Goal: Task Accomplishment & Management: Manage account settings

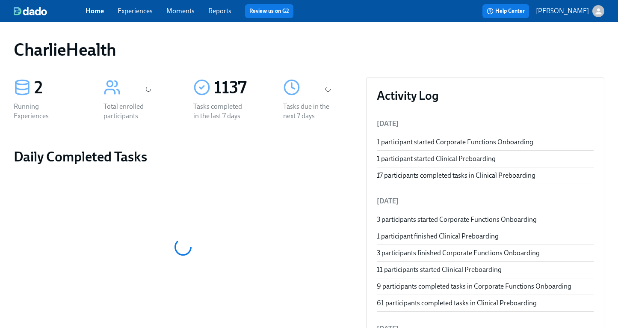
click at [140, 15] on div "Home Experiences Moments Reports Review us on G2" at bounding box center [216, 11] width 260 height 14
click at [137, 13] on link "Experiences" at bounding box center [135, 11] width 35 height 8
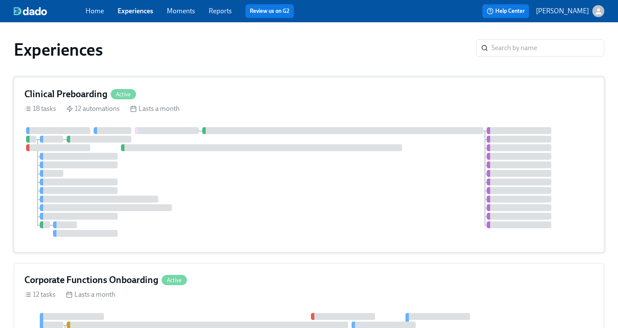
click at [80, 108] on div "12 automations" at bounding box center [92, 108] width 53 height 9
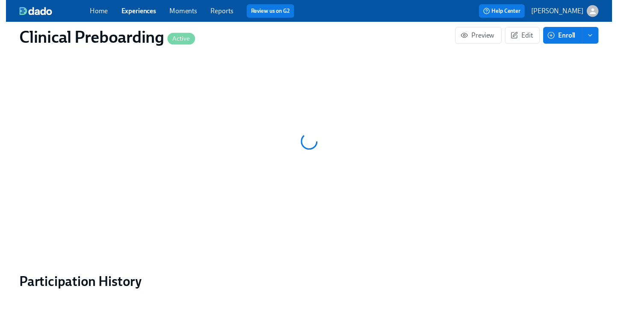
scroll to position [908, 0]
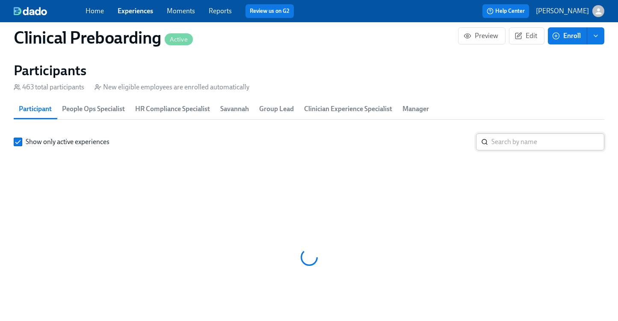
click at [519, 146] on input "search" at bounding box center [548, 142] width 113 height 17
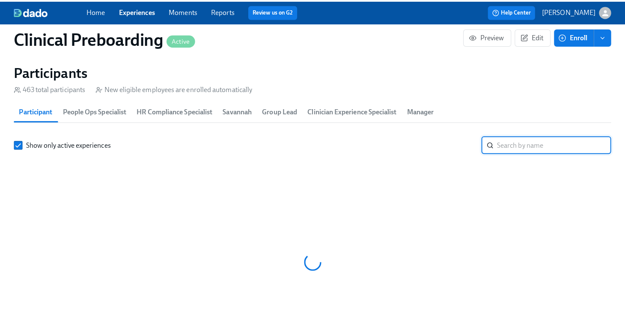
scroll to position [0, 10679]
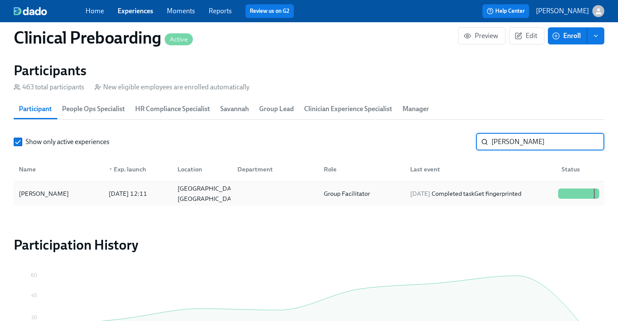
click at [574, 187] on div at bounding box center [579, 193] width 48 height 17
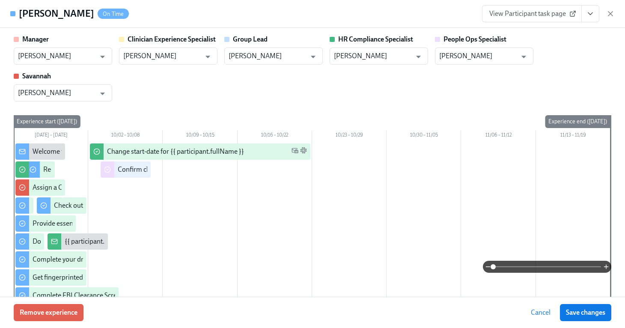
click at [588, 13] on icon "View task page" at bounding box center [590, 13] width 9 height 9
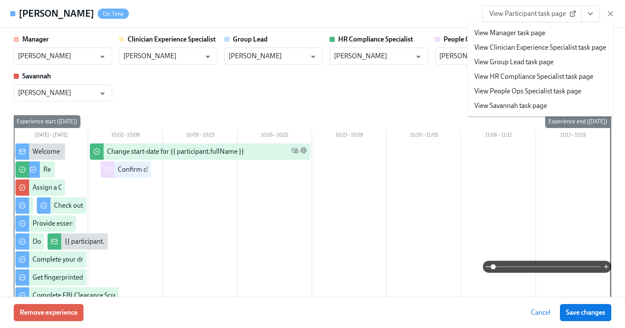
click at [521, 95] on link "View People Ops Specialist task page" at bounding box center [527, 90] width 107 height 9
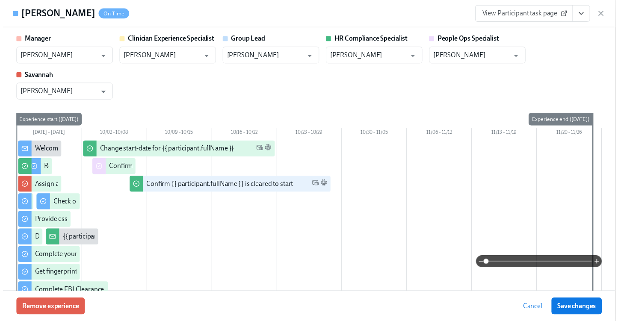
scroll to position [0, 11437]
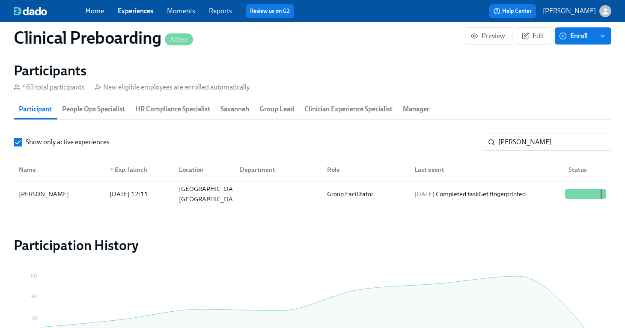
scroll to position [0, 11431]
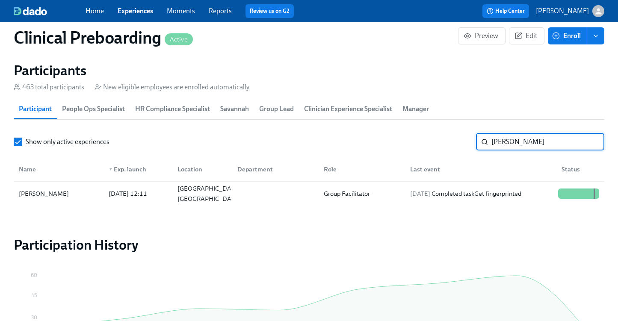
drag, startPoint x: 525, startPoint y: 143, endPoint x: 272, endPoint y: 139, distance: 252.9
click at [276, 141] on div "Show only active experiences ellie shaff ​" at bounding box center [309, 142] width 591 height 17
type input "datasia"
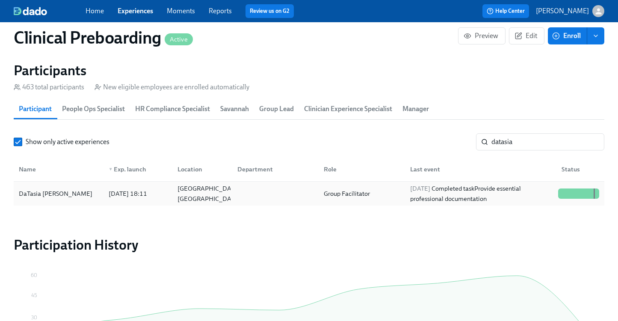
click at [578, 202] on div at bounding box center [579, 193] width 48 height 17
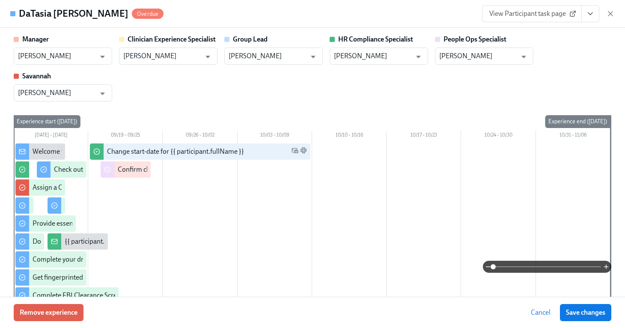
click at [595, 10] on button "View task page" at bounding box center [590, 13] width 18 height 17
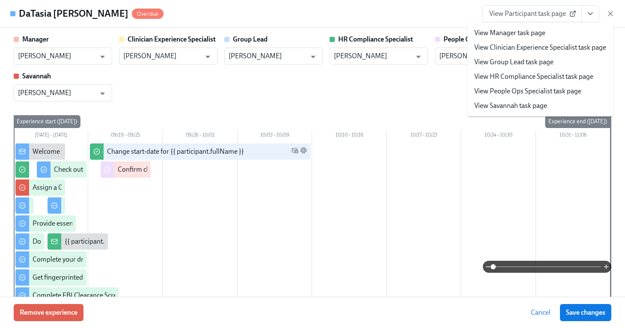
click at [538, 85] on li "View People Ops Specialist task page" at bounding box center [539, 91] width 145 height 15
click at [538, 88] on link "View People Ops Specialist task page" at bounding box center [527, 90] width 107 height 9
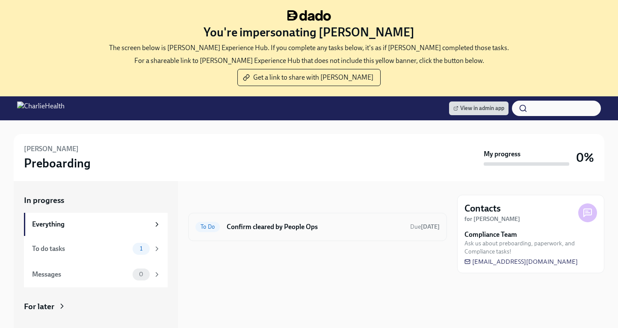
click at [242, 229] on h6 "Confirm cleared by People Ops" at bounding box center [315, 226] width 177 height 9
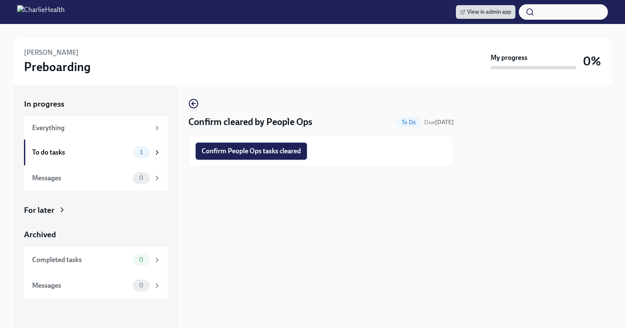
click at [247, 151] on span "Confirm People Ops tasks cleared" at bounding box center [251, 151] width 99 height 9
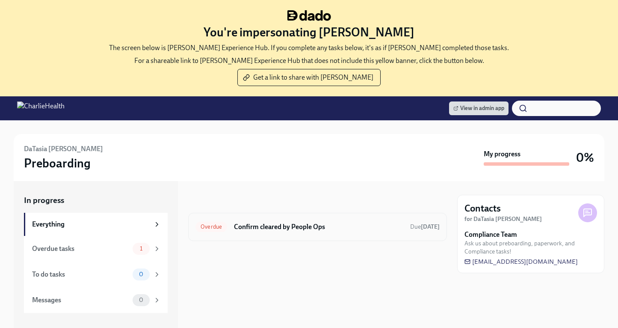
click at [324, 239] on div "Overdue Confirm cleared by People Ops Due [DATE]" at bounding box center [317, 227] width 259 height 28
click at [323, 234] on div "Overdue Confirm cleared by People Ops Due [DATE]" at bounding box center [317, 227] width 259 height 28
click at [295, 227] on h6 "Confirm cleared by People Ops" at bounding box center [318, 226] width 169 height 9
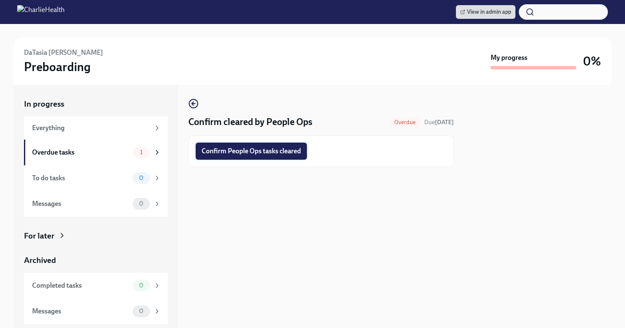
click at [283, 151] on span "Confirm People Ops tasks cleared" at bounding box center [251, 151] width 99 height 9
